Goal: Information Seeking & Learning: Learn about a topic

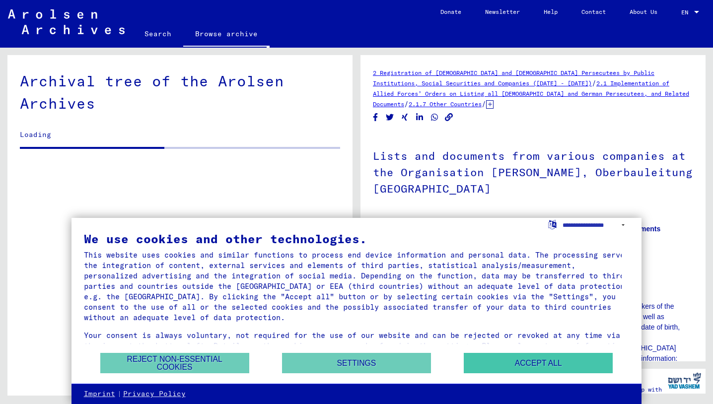
click at [519, 362] on button "Accept all" at bounding box center [538, 363] width 149 height 20
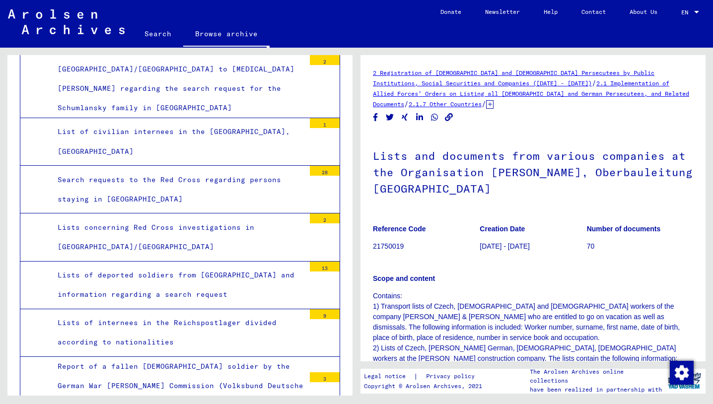
scroll to position [2665, 0]
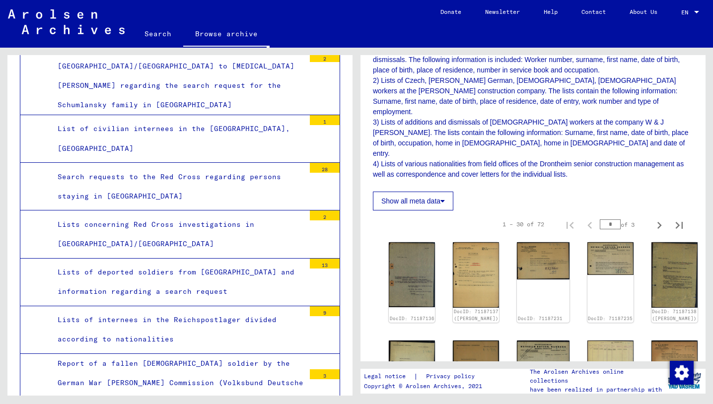
scroll to position [270, 0]
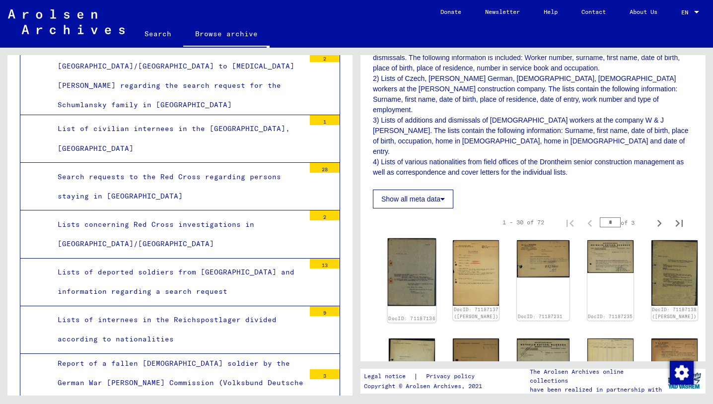
click at [404, 238] on img at bounding box center [412, 272] width 49 height 68
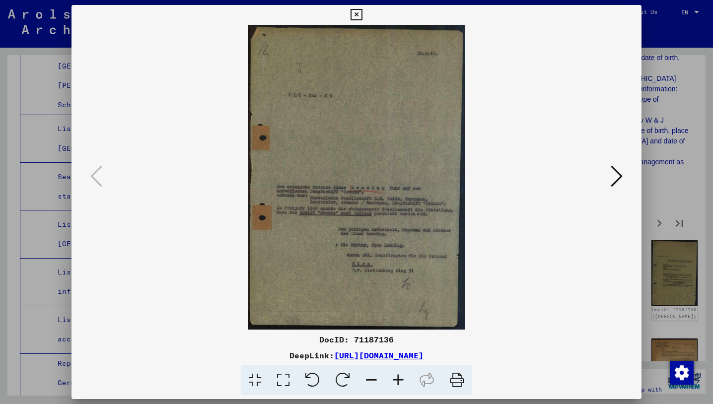
click at [613, 181] on icon at bounding box center [617, 176] width 12 height 24
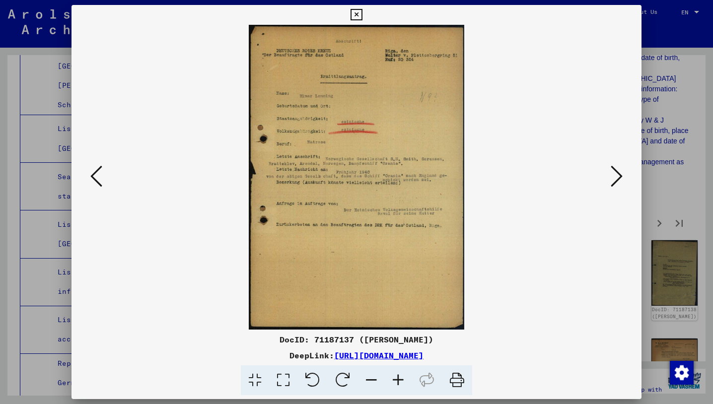
click at [613, 181] on icon at bounding box center [617, 176] width 12 height 24
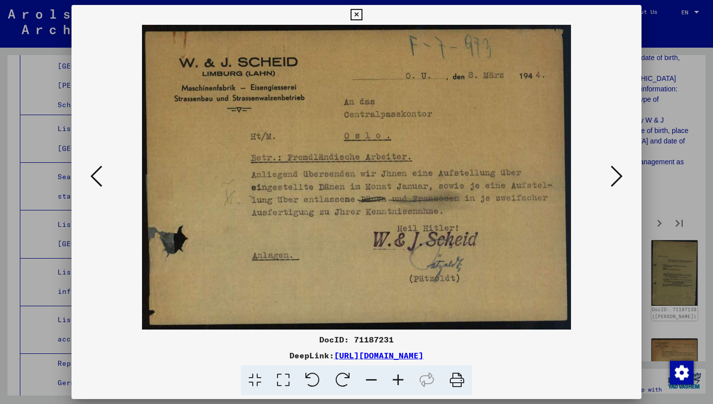
click at [613, 182] on icon at bounding box center [617, 176] width 12 height 24
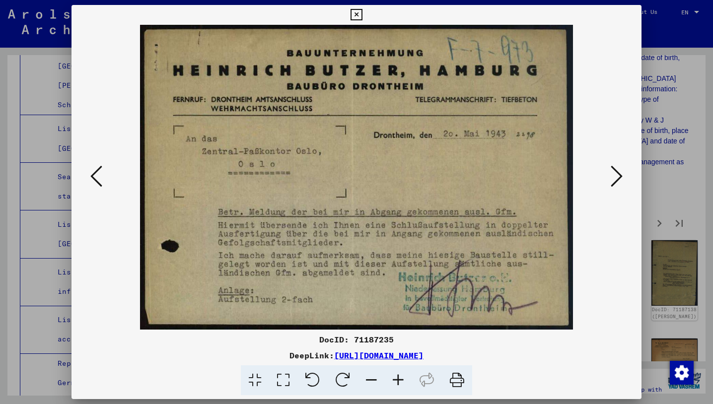
click at [613, 182] on icon at bounding box center [617, 176] width 12 height 24
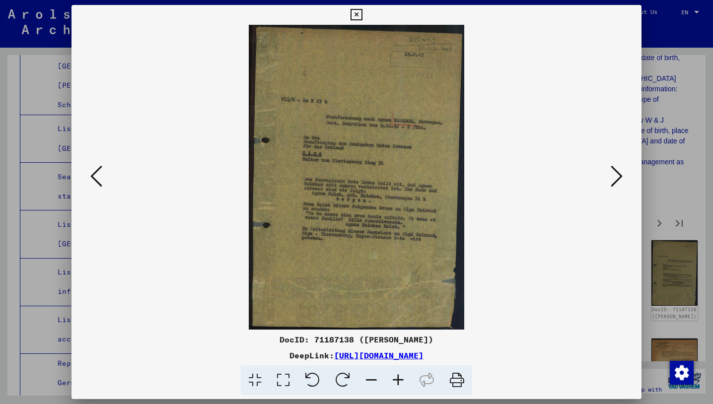
click at [613, 182] on icon at bounding box center [617, 176] width 12 height 24
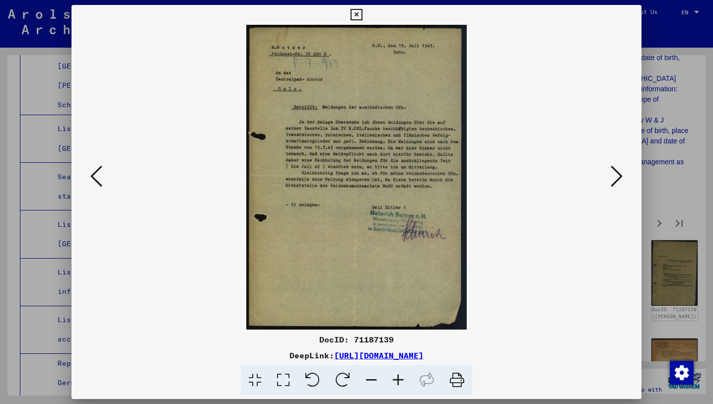
click at [362, 15] on icon at bounding box center [356, 15] width 11 height 12
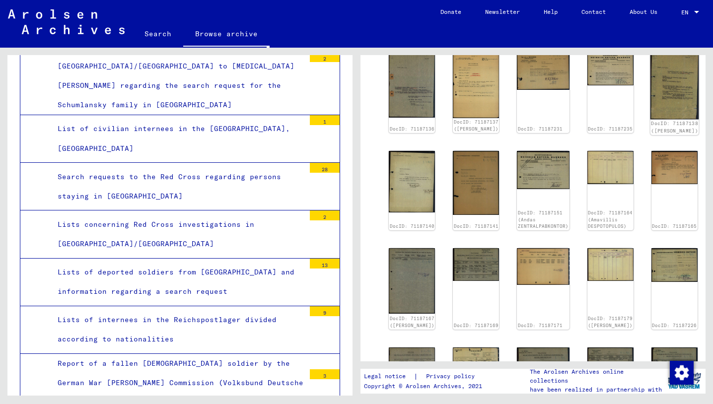
scroll to position [544, 0]
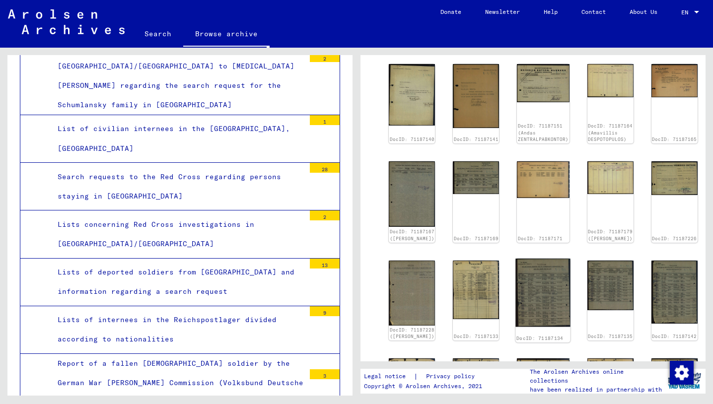
click at [516, 259] on img at bounding box center [543, 293] width 55 height 69
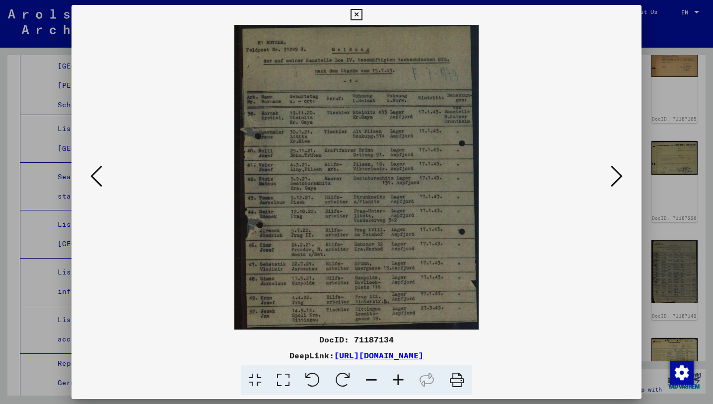
scroll to position [566, 0]
click at [397, 379] on icon at bounding box center [398, 380] width 27 height 30
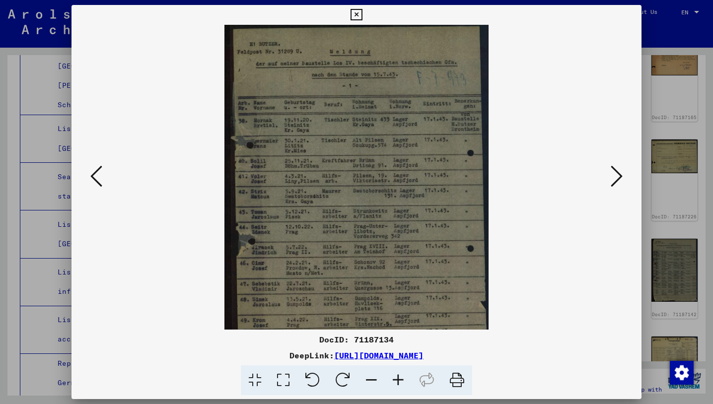
click at [397, 379] on icon at bounding box center [398, 380] width 27 height 30
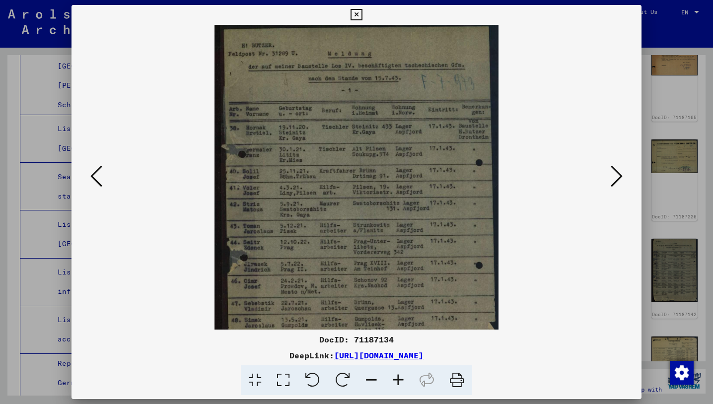
click at [397, 380] on icon at bounding box center [398, 380] width 27 height 30
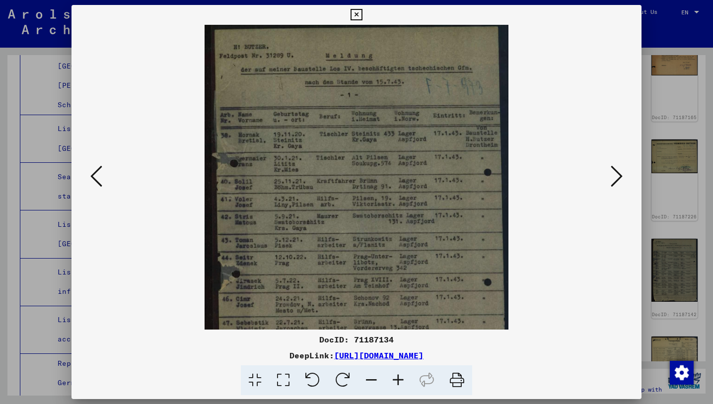
click at [397, 380] on icon at bounding box center [398, 380] width 27 height 30
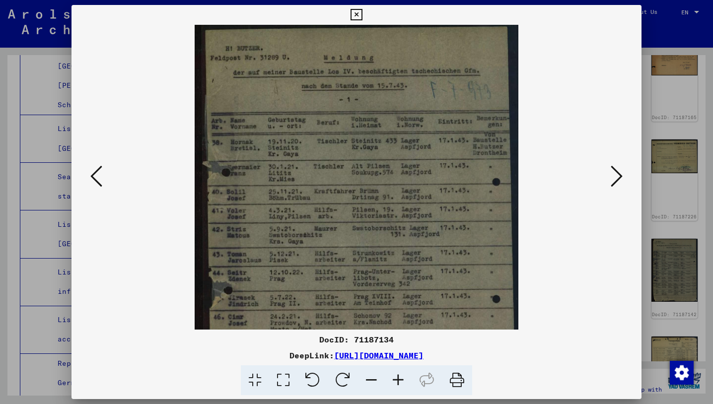
click at [399, 383] on icon at bounding box center [398, 380] width 27 height 30
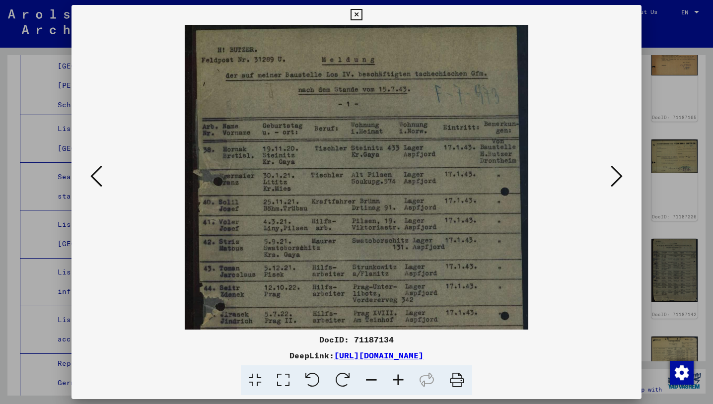
scroll to position [0, 0]
click at [399, 220] on img at bounding box center [356, 239] width 343 height 429
click at [373, 380] on icon at bounding box center [371, 380] width 27 height 30
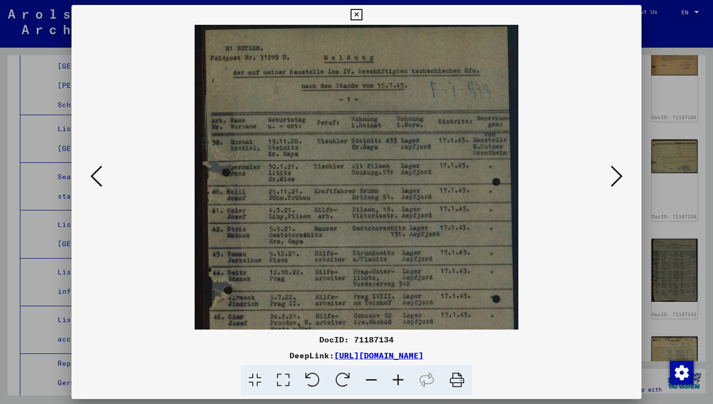
click at [373, 380] on icon at bounding box center [371, 380] width 27 height 30
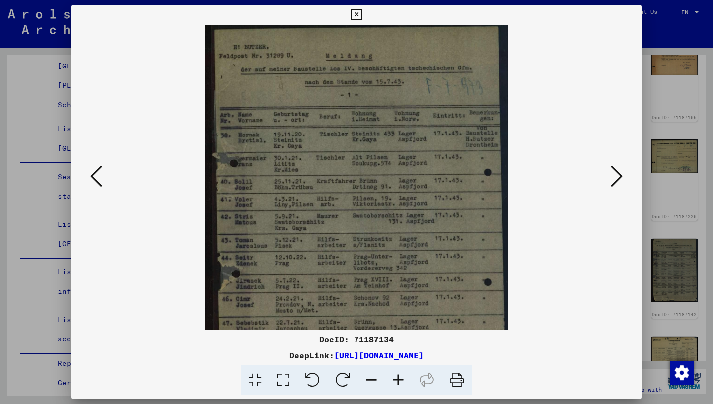
click at [373, 380] on icon at bounding box center [371, 380] width 27 height 30
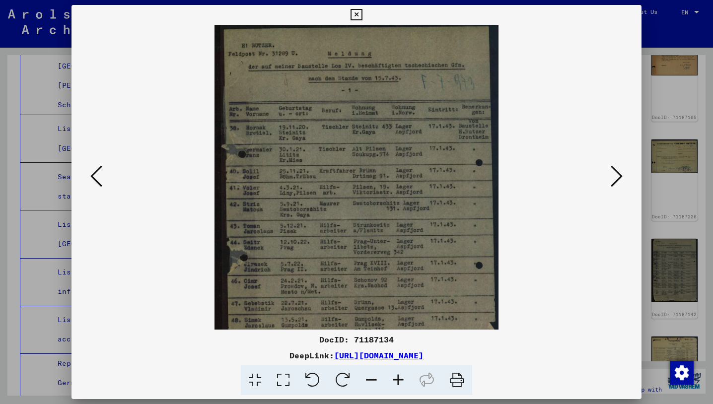
click at [373, 380] on icon at bounding box center [371, 380] width 27 height 30
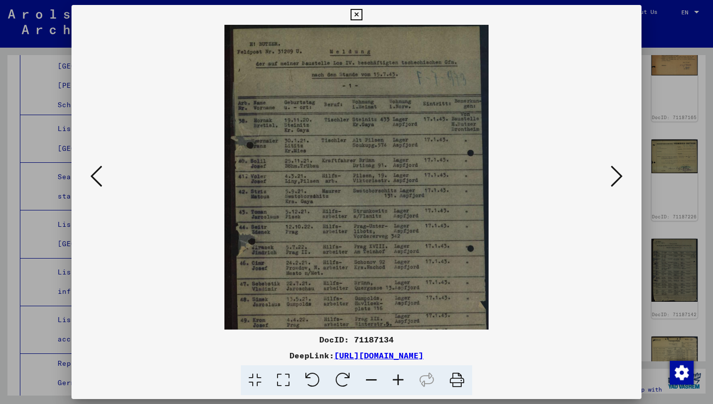
click at [373, 380] on icon at bounding box center [371, 380] width 27 height 30
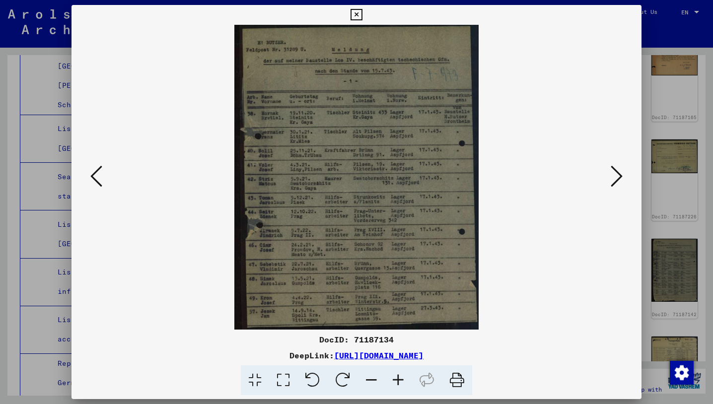
click at [373, 380] on icon at bounding box center [371, 380] width 27 height 30
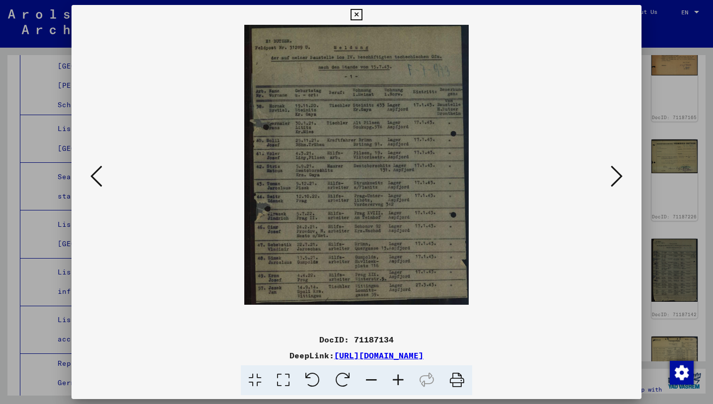
click at [619, 177] on icon at bounding box center [617, 176] width 12 height 24
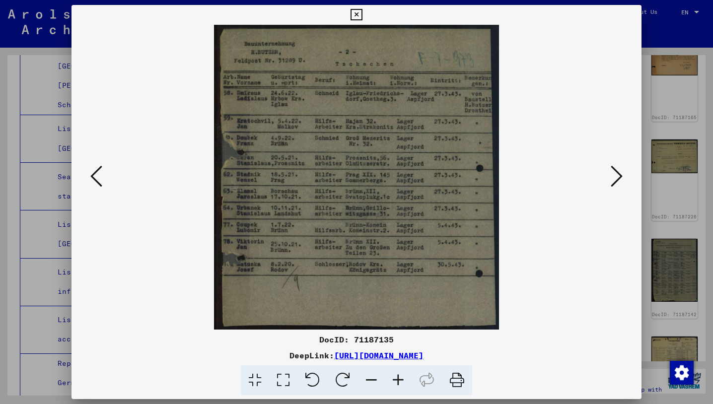
click at [618, 177] on icon at bounding box center [617, 176] width 12 height 24
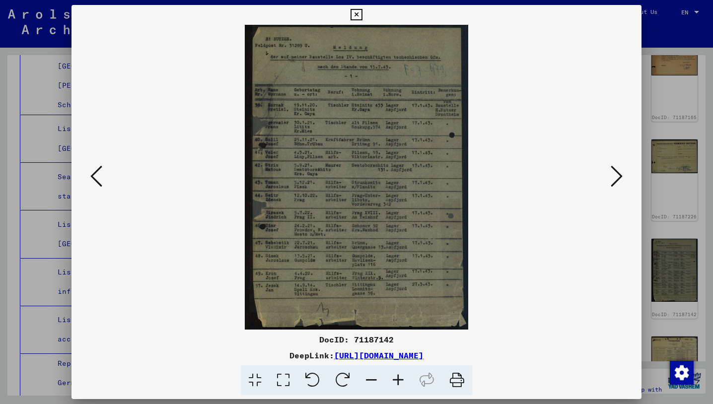
click at [618, 177] on icon at bounding box center [617, 176] width 12 height 24
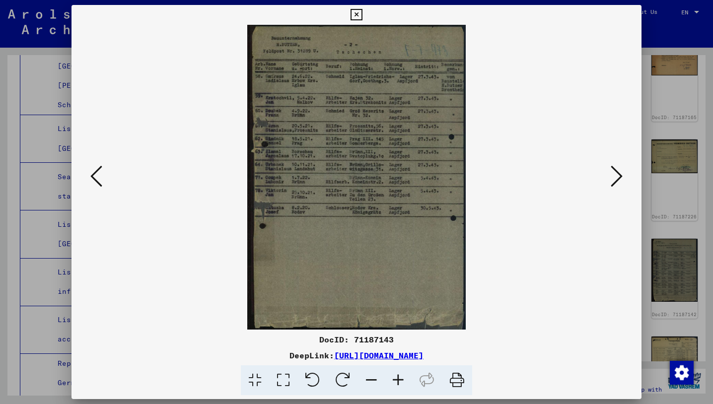
click at [618, 177] on icon at bounding box center [617, 176] width 12 height 24
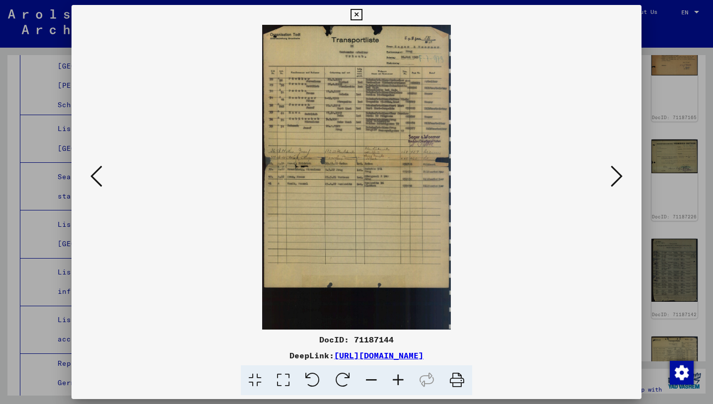
click at [362, 14] on icon at bounding box center [356, 15] width 11 height 12
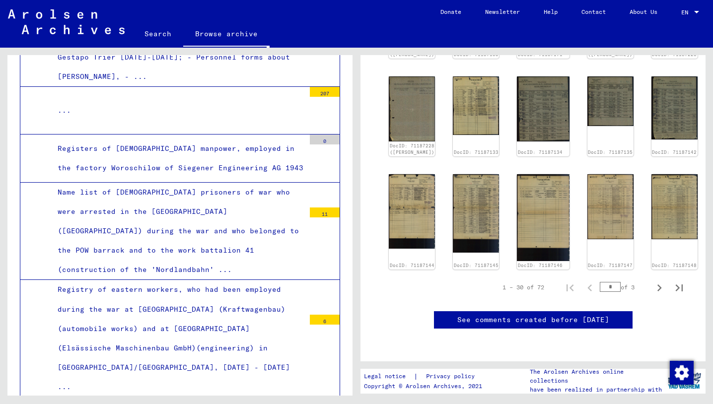
scroll to position [1262, 0]
